Goal: Task Accomplishment & Management: Manage account settings

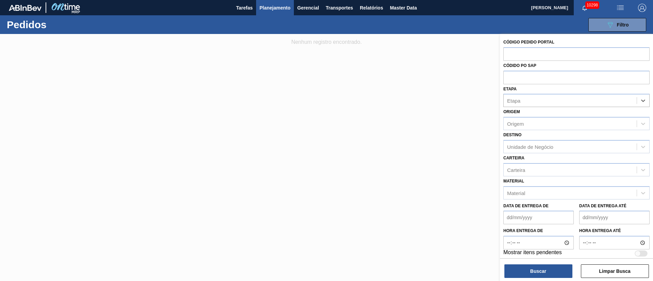
click at [271, 7] on span "Planejamento" at bounding box center [274, 8] width 31 height 8
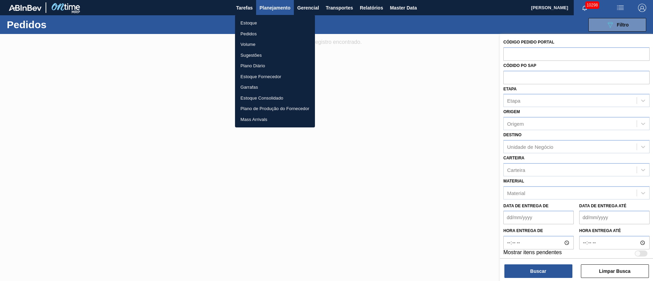
click at [248, 34] on li "Pedidos" at bounding box center [275, 34] width 80 height 11
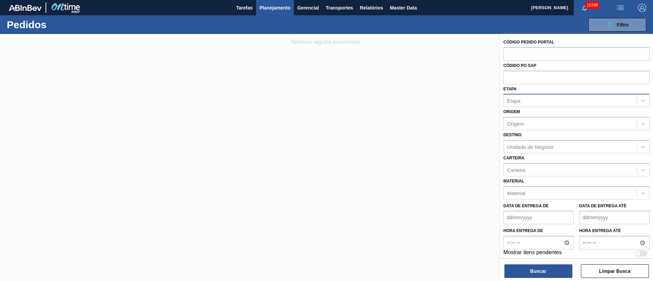
click at [516, 100] on div "Etapa" at bounding box center [513, 101] width 13 height 6
type input "3"
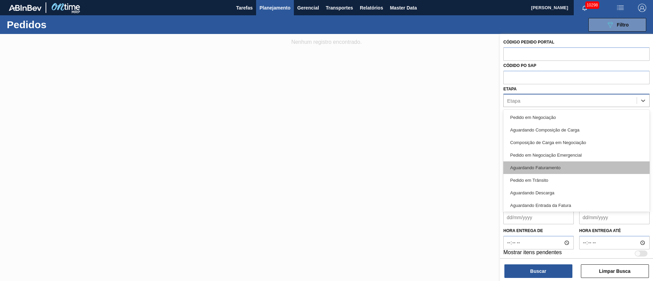
click at [532, 167] on div "Aguardando Faturamento" at bounding box center [576, 167] width 146 height 13
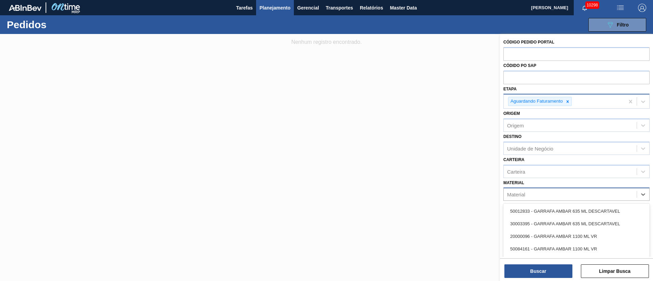
click at [530, 193] on div "Material" at bounding box center [569, 195] width 133 height 10
click at [520, 145] on div "Unidade de Negócio" at bounding box center [569, 148] width 133 height 10
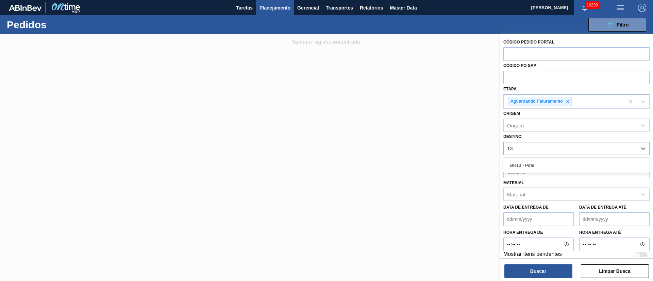
type input "1"
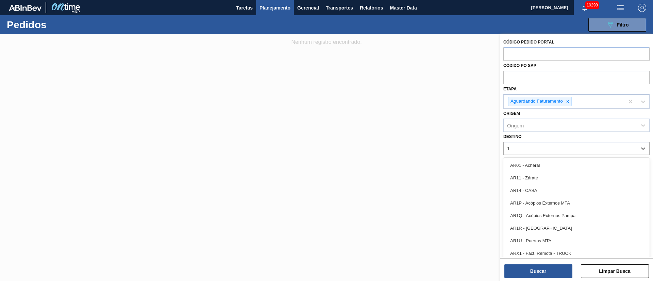
type input "19"
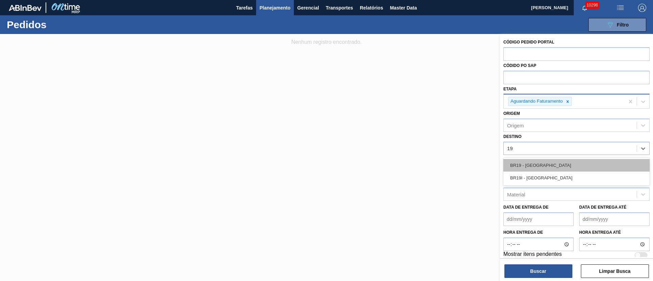
click at [518, 159] on div "BR19 - [GEOGRAPHIC_DATA]" at bounding box center [576, 165] width 146 height 13
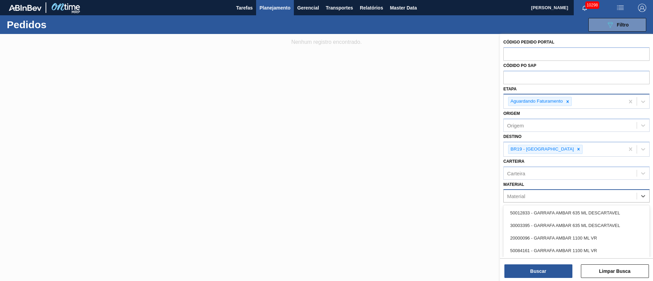
click at [518, 193] on div "Material" at bounding box center [516, 196] width 18 height 6
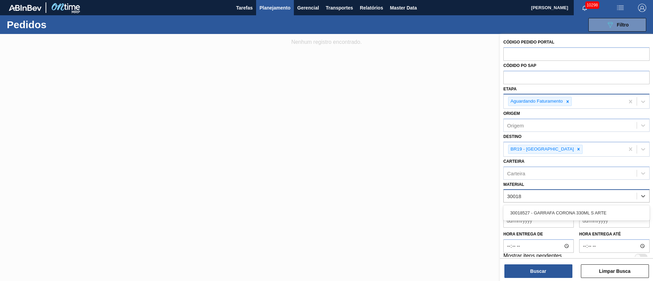
type input "300185"
click at [552, 214] on div "30018527 - GARRAFA CORONA 330ML S ARTE" at bounding box center [576, 213] width 146 height 13
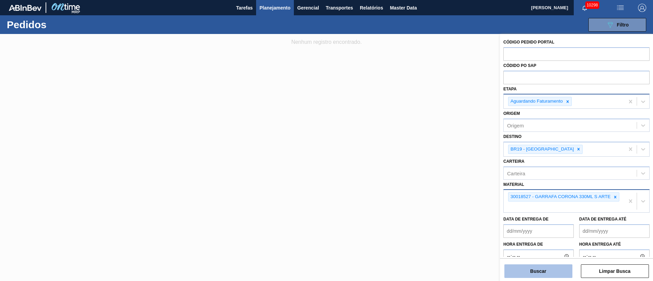
click at [537, 271] on button "Buscar" at bounding box center [538, 271] width 68 height 14
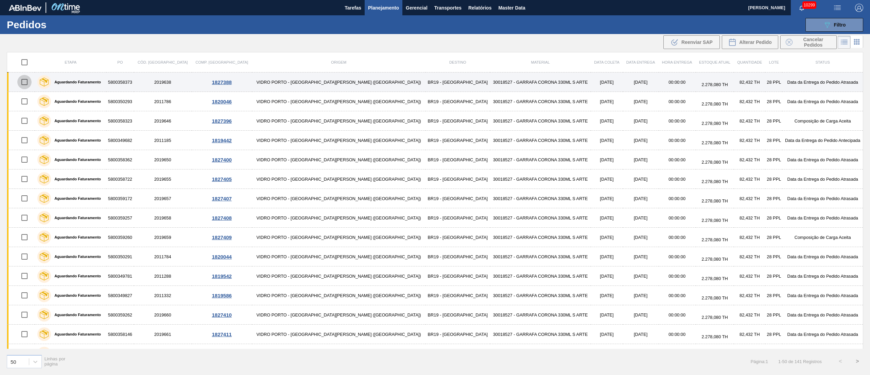
click at [27, 82] on input "checkbox" at bounding box center [24, 82] width 14 height 14
checkbox input "true"
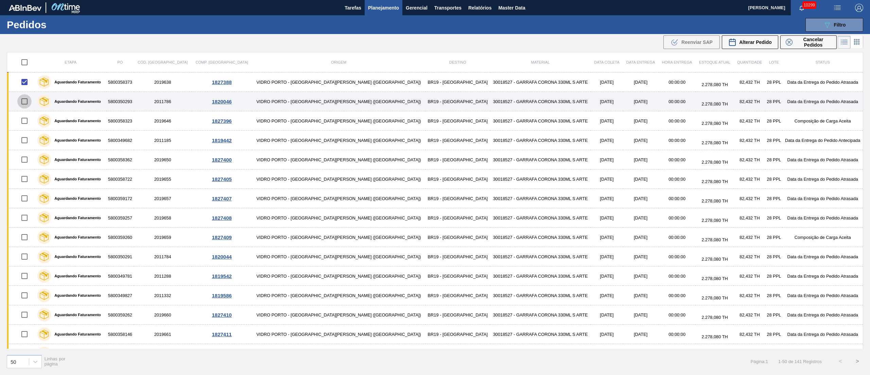
click at [23, 102] on input "checkbox" at bounding box center [24, 101] width 14 height 14
checkbox input "true"
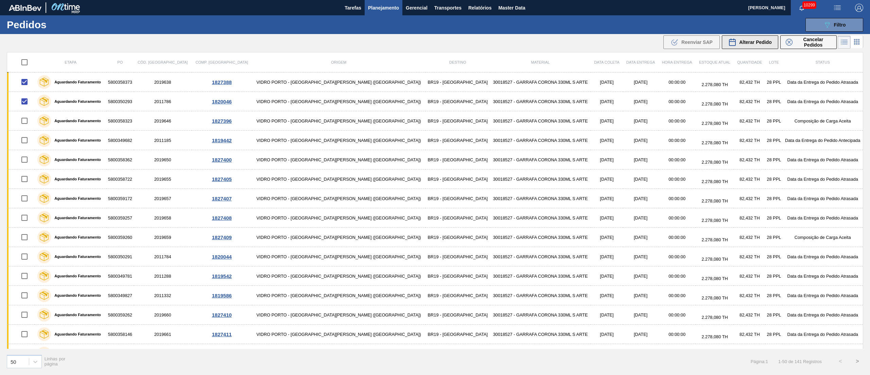
click at [652, 43] on span "Alterar Pedido" at bounding box center [755, 41] width 33 height 5
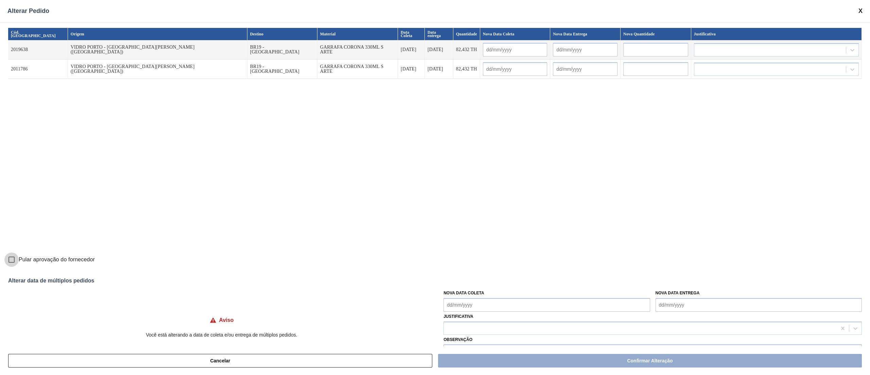
click at [14, 260] on input "Pular aprovação do fornecedor" at bounding box center [11, 259] width 14 height 14
checkbox input "true"
drag, startPoint x: 480, startPoint y: 304, endPoint x: 480, endPoint y: 296, distance: 7.8
click at [480, 281] on Coleta "Nova Data Coleta" at bounding box center [547, 305] width 206 height 14
click at [506, 254] on div "12" at bounding box center [506, 251] width 9 height 9
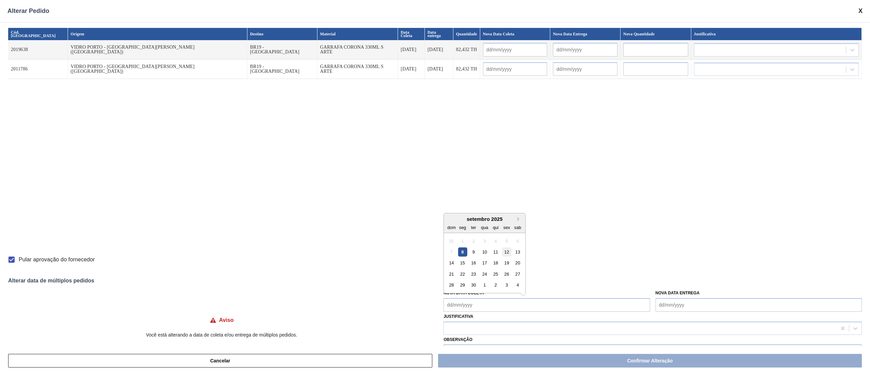
type input "[DATE]"
type Coleta "[DATE]"
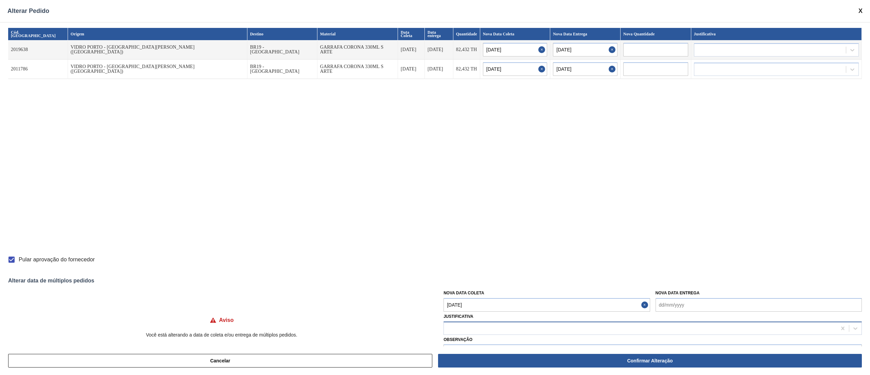
click at [464, 281] on div at bounding box center [640, 328] width 393 height 10
type input "ou"
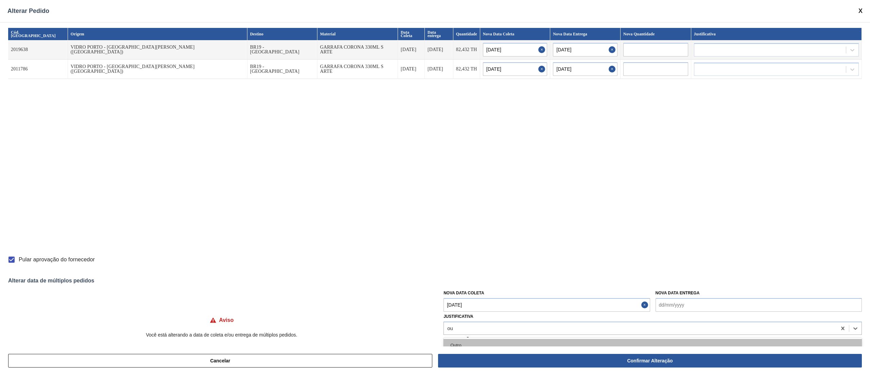
click at [459, 281] on div "Outro" at bounding box center [653, 345] width 418 height 13
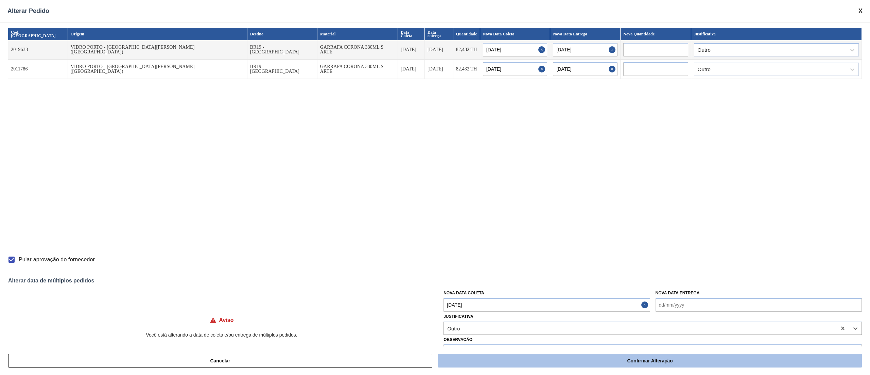
click at [652, 281] on button "Confirmar Alteração" at bounding box center [650, 360] width 424 height 14
checkbox input "false"
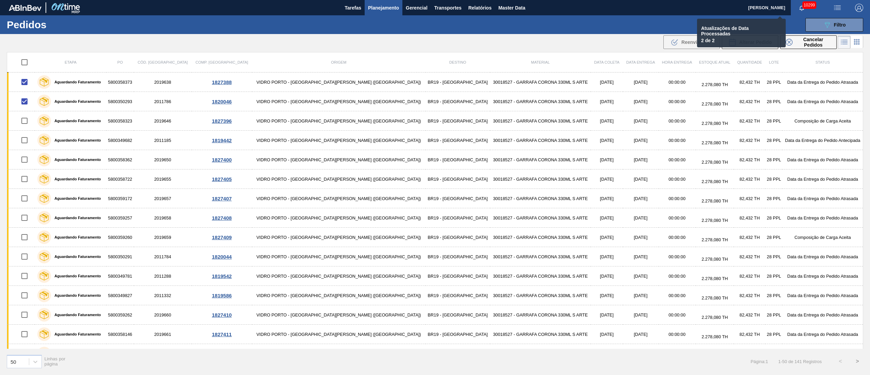
checkbox input "false"
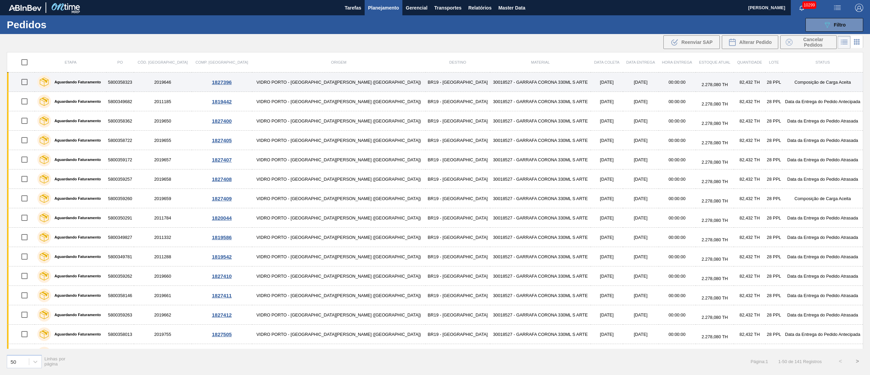
click at [28, 82] on input "checkbox" at bounding box center [24, 82] width 14 height 14
checkbox input "true"
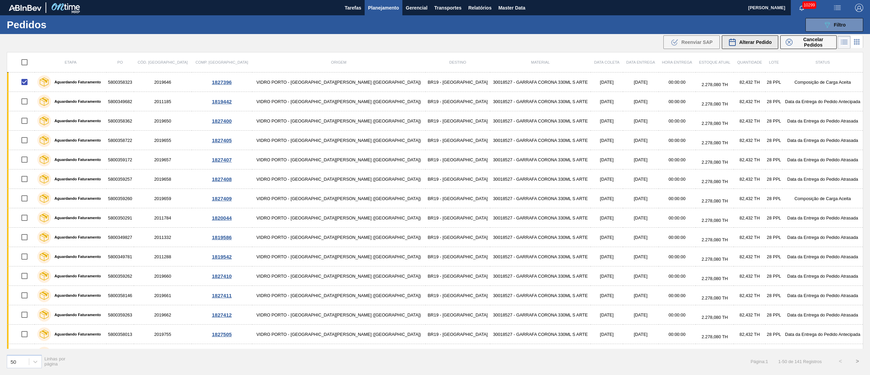
click at [652, 45] on span "Alterar Pedido" at bounding box center [755, 41] width 33 height 5
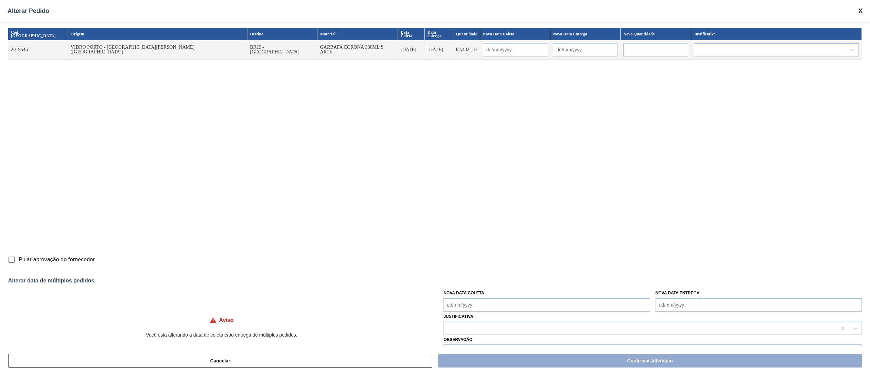
click at [496, 281] on Coleta "Nova Data Coleta" at bounding box center [547, 305] width 206 height 14
click at [472, 250] on div "9" at bounding box center [473, 251] width 9 height 9
type input "[DATE]"
type Coleta "[DATE]"
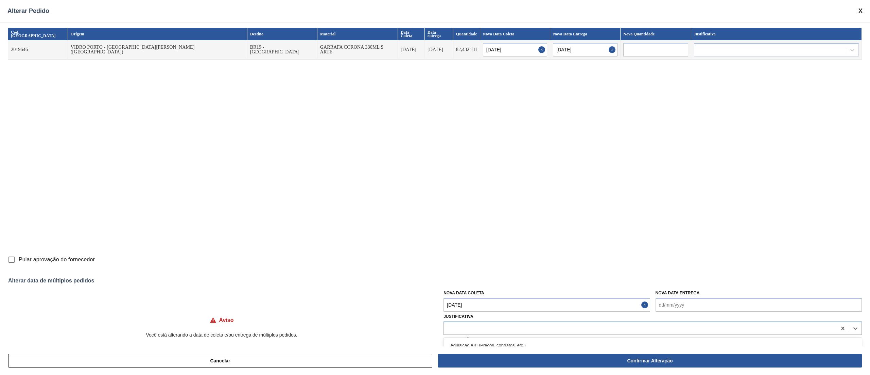
click at [468, 281] on div at bounding box center [640, 328] width 393 height 10
type input "ou"
click at [457, 281] on div "Outro" at bounding box center [653, 345] width 418 height 13
click at [10, 262] on input "Pular aprovação do fornecedor" at bounding box center [11, 259] width 14 height 14
checkbox input "true"
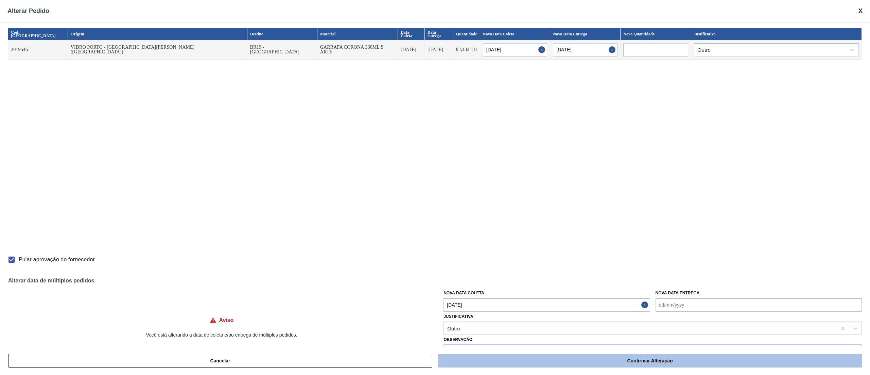
click at [617, 281] on button "Confirmar Alteração" at bounding box center [650, 360] width 424 height 14
checkbox input "false"
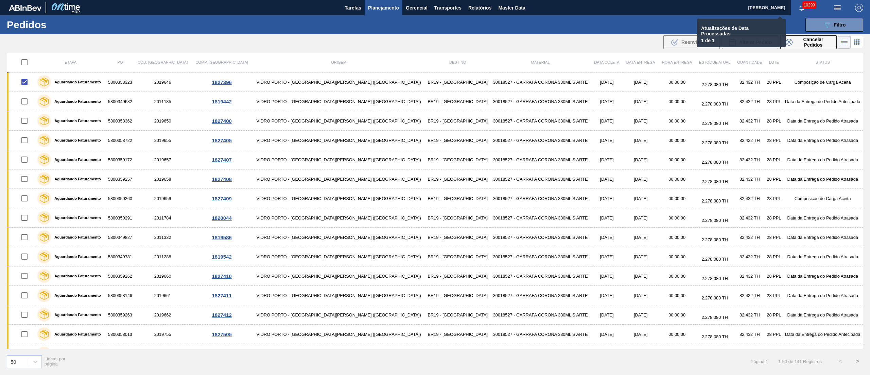
checkbox input "false"
